Goal: Find specific page/section: Find specific page/section

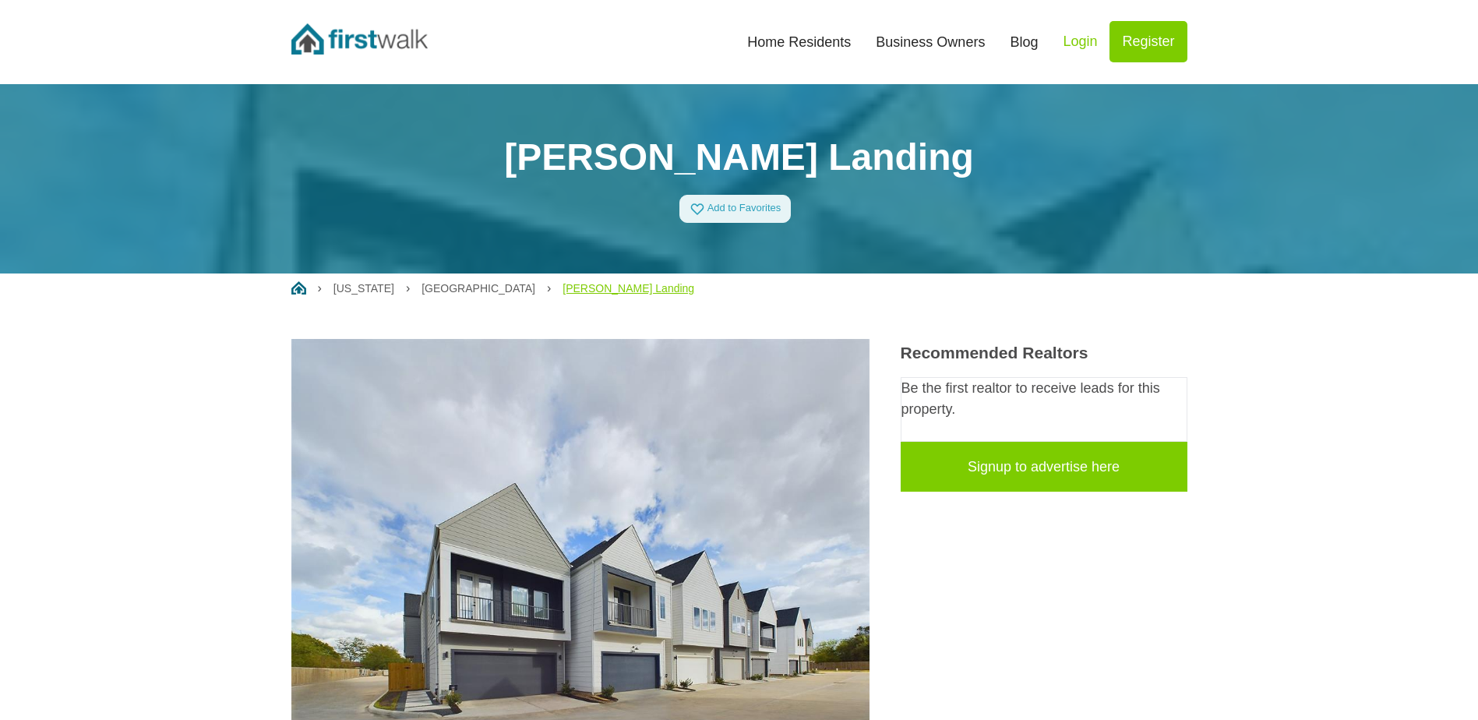
click at [562, 287] on link "[PERSON_NAME] Landing" at bounding box center [628, 288] width 132 height 12
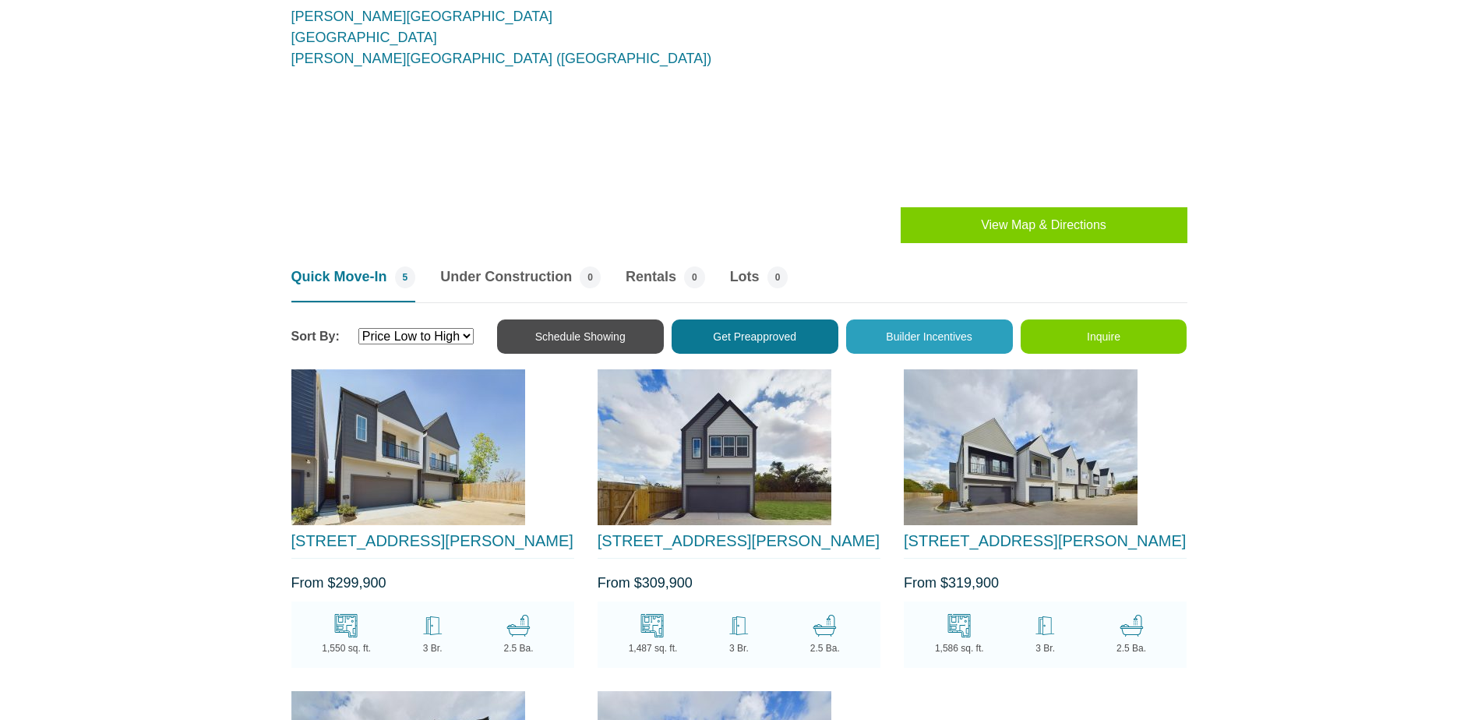
scroll to position [1402, 0]
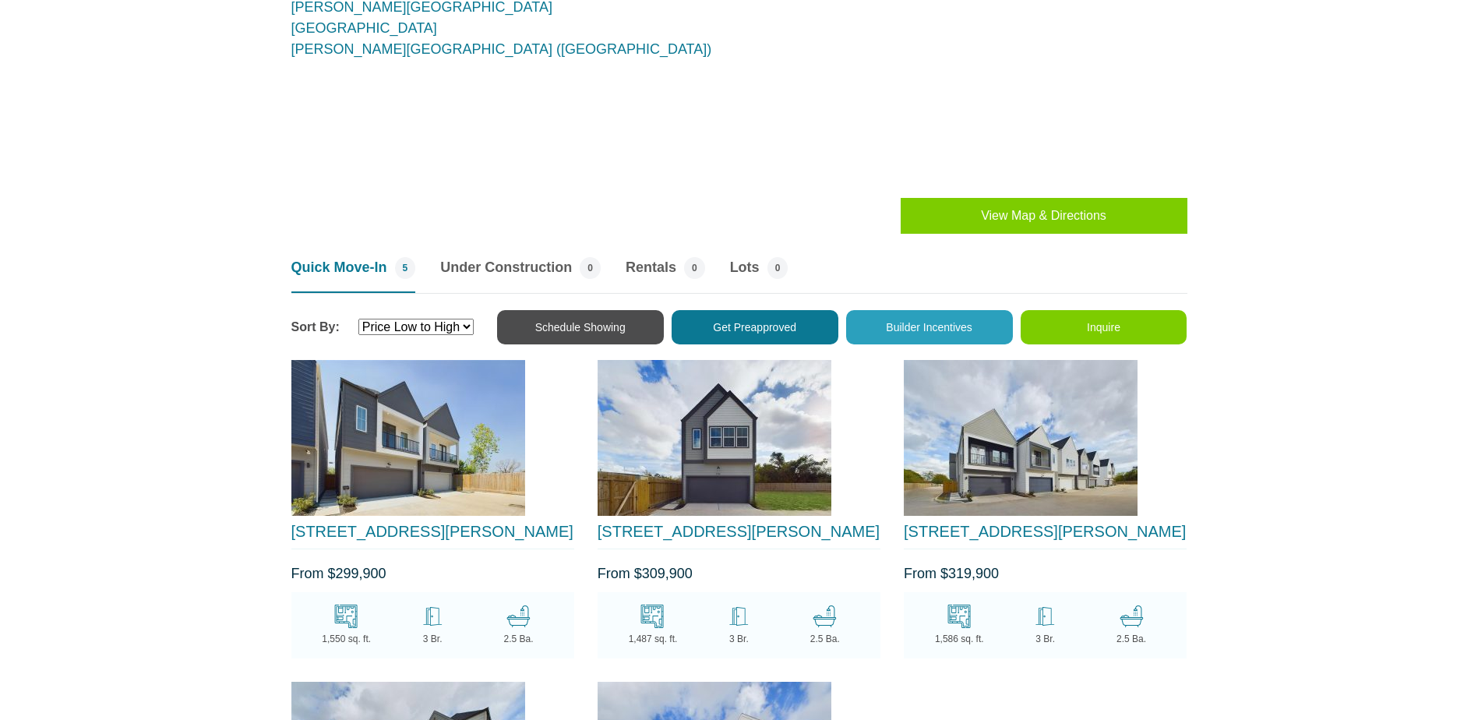
click at [993, 541] on h3 "[STREET_ADDRESS][PERSON_NAME]" at bounding box center [1045, 535] width 283 height 27
click at [996, 530] on link "[STREET_ADDRESS][PERSON_NAME]" at bounding box center [1045, 531] width 282 height 17
